Goal: Find specific page/section: Find specific page/section

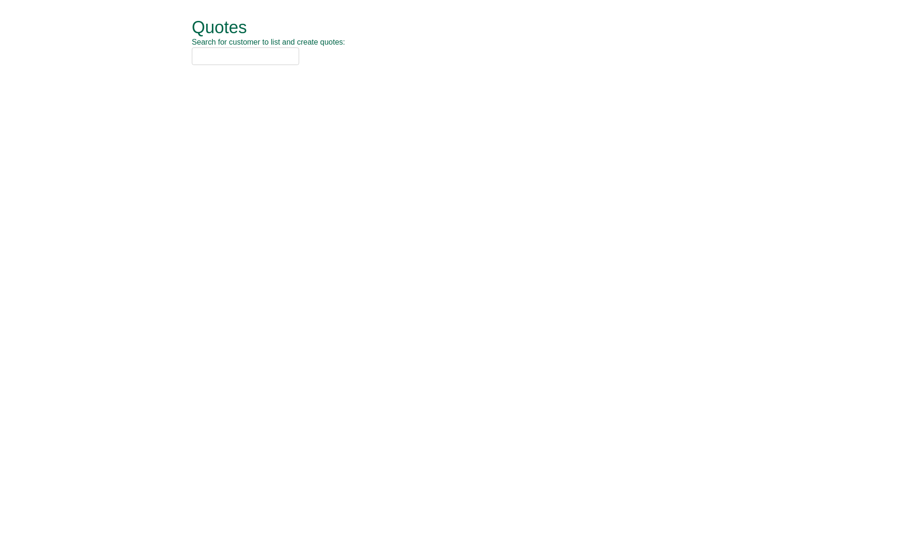
click at [238, 55] on input "text" at bounding box center [245, 56] width 107 height 18
type input "capital one"
click at [269, 72] on div "Capital One (CAP05)" at bounding box center [445, 71] width 494 height 9
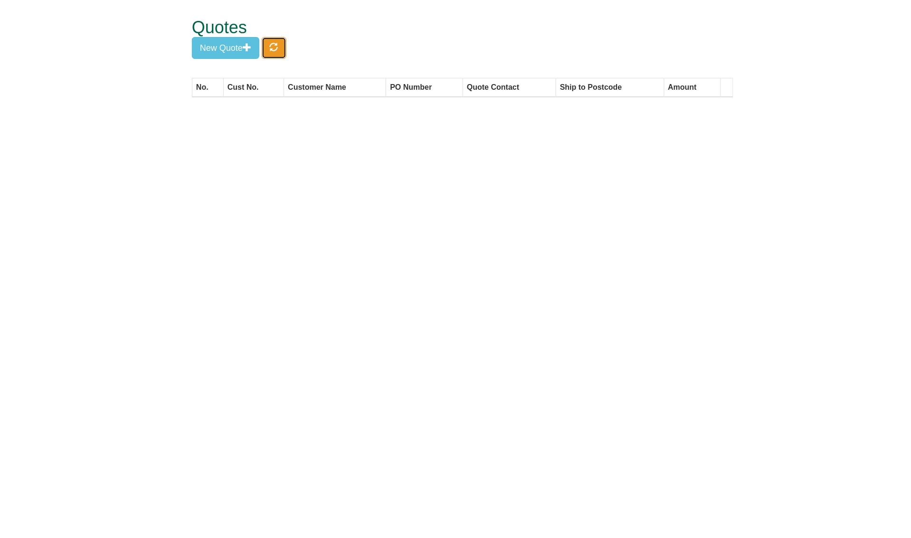
click at [275, 55] on button "button" at bounding box center [274, 48] width 25 height 22
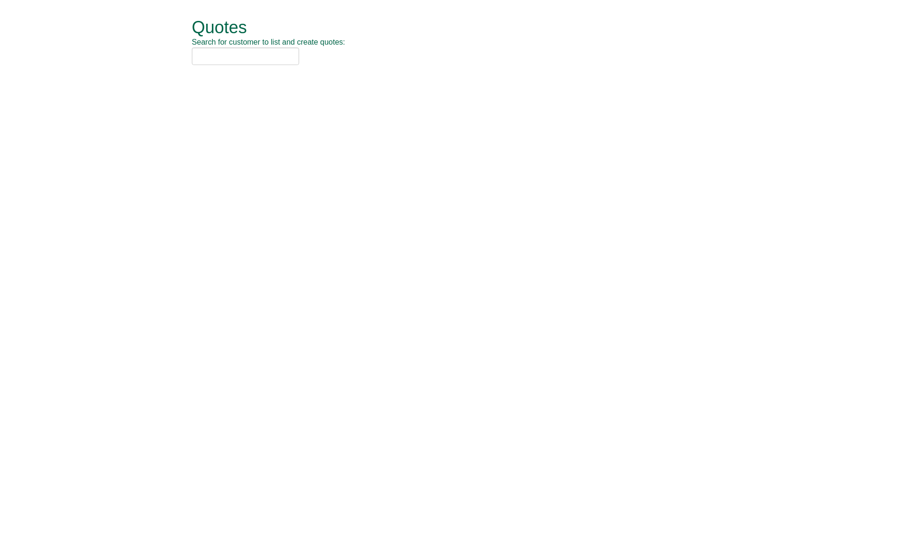
click at [224, 47] on div "Quotes Search for customer to list and create quotes:" at bounding box center [462, 42] width 541 height 84
click at [215, 57] on input "text" at bounding box center [245, 56] width 107 height 18
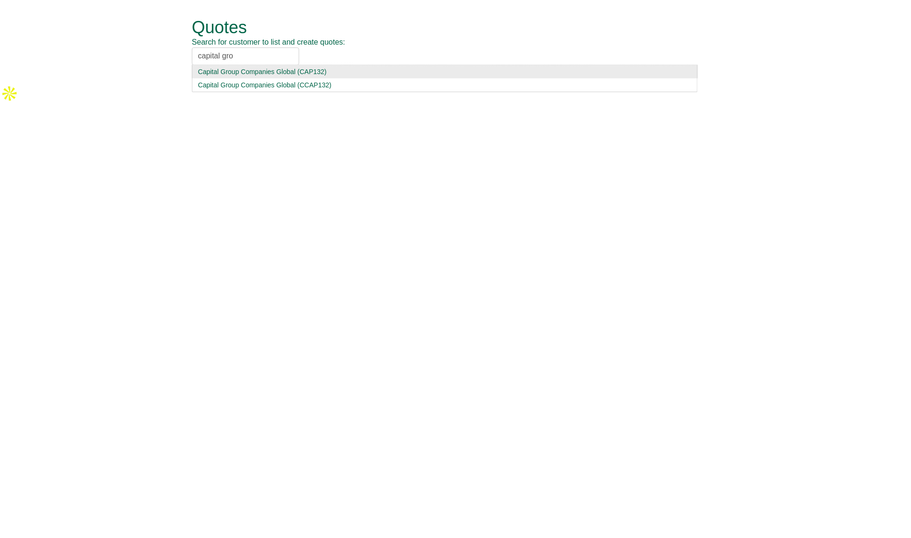
type input "capital gro"
click at [253, 72] on div "Capital Group Companies Global (CAP132)" at bounding box center [445, 71] width 494 height 9
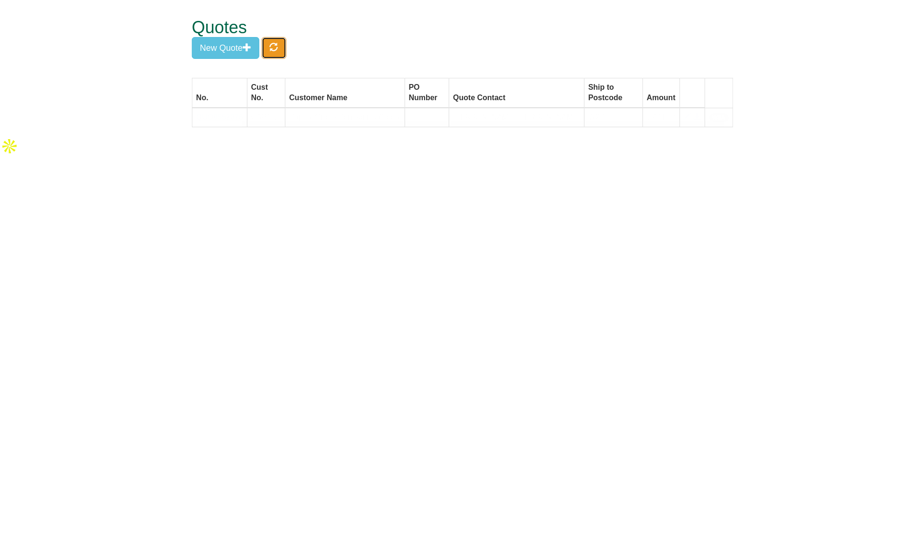
click at [268, 47] on button "button" at bounding box center [274, 48] width 25 height 22
drag, startPoint x: 268, startPoint y: 47, endPoint x: 303, endPoint y: 60, distance: 36.9
click at [303, 60] on div "Quotes New Quote" at bounding box center [462, 39] width 541 height 78
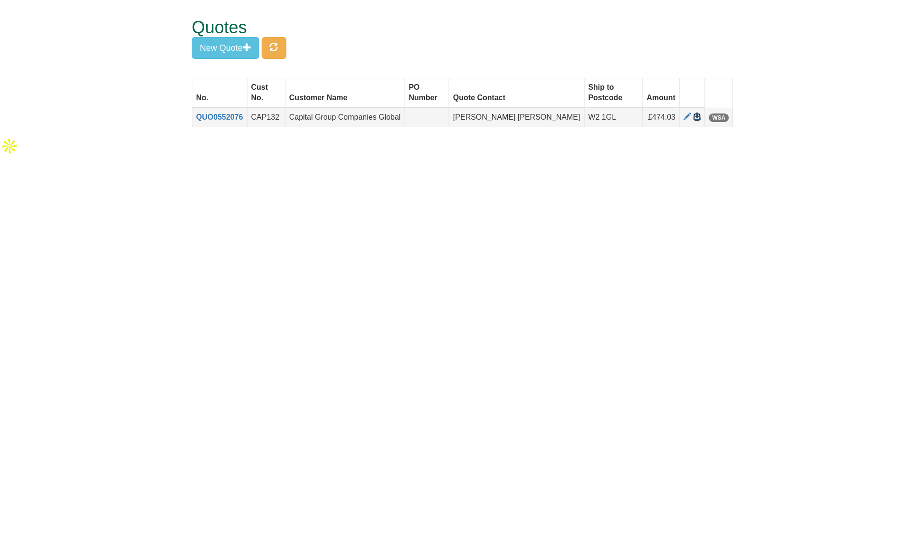
click at [694, 113] on span at bounding box center [697, 117] width 8 height 8
